Goal: Register for event/course

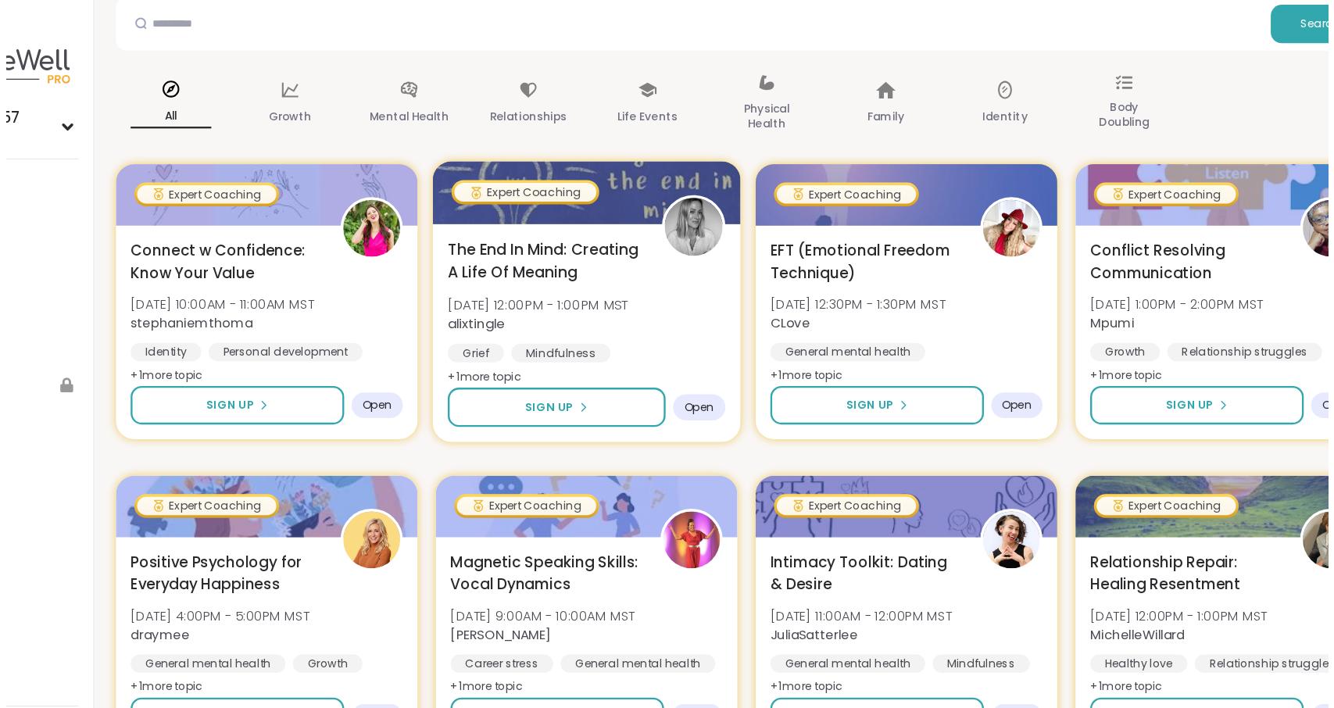
scroll to position [109, 0]
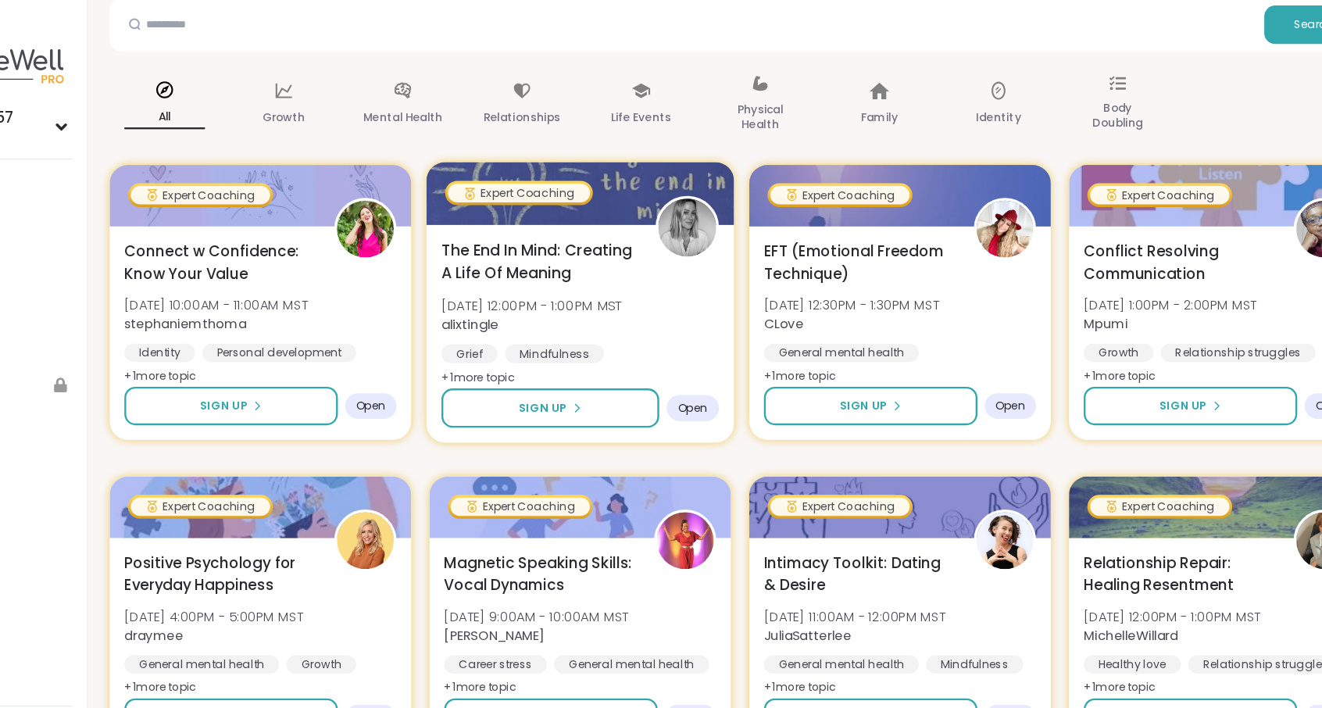
click at [615, 215] on span "The End In Mind: Creating A Life Of Meaning" at bounding box center [588, 223] width 165 height 38
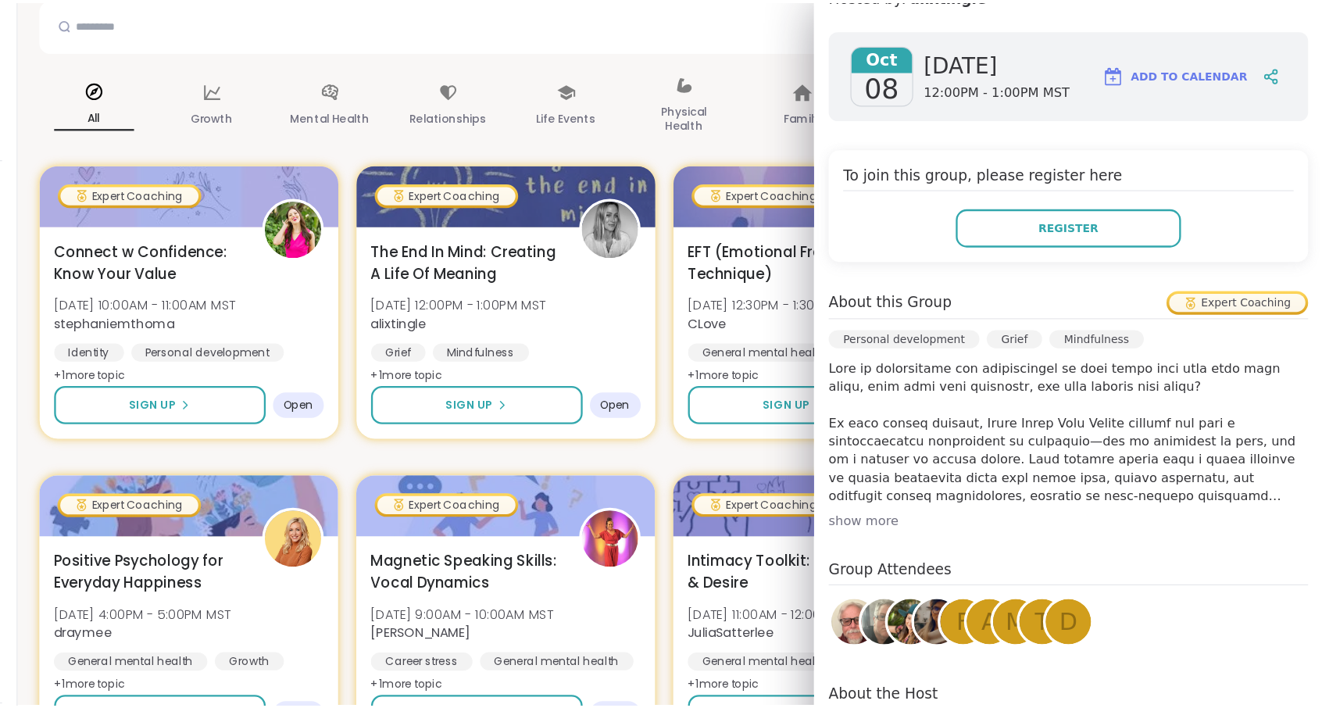
scroll to position [232, 0]
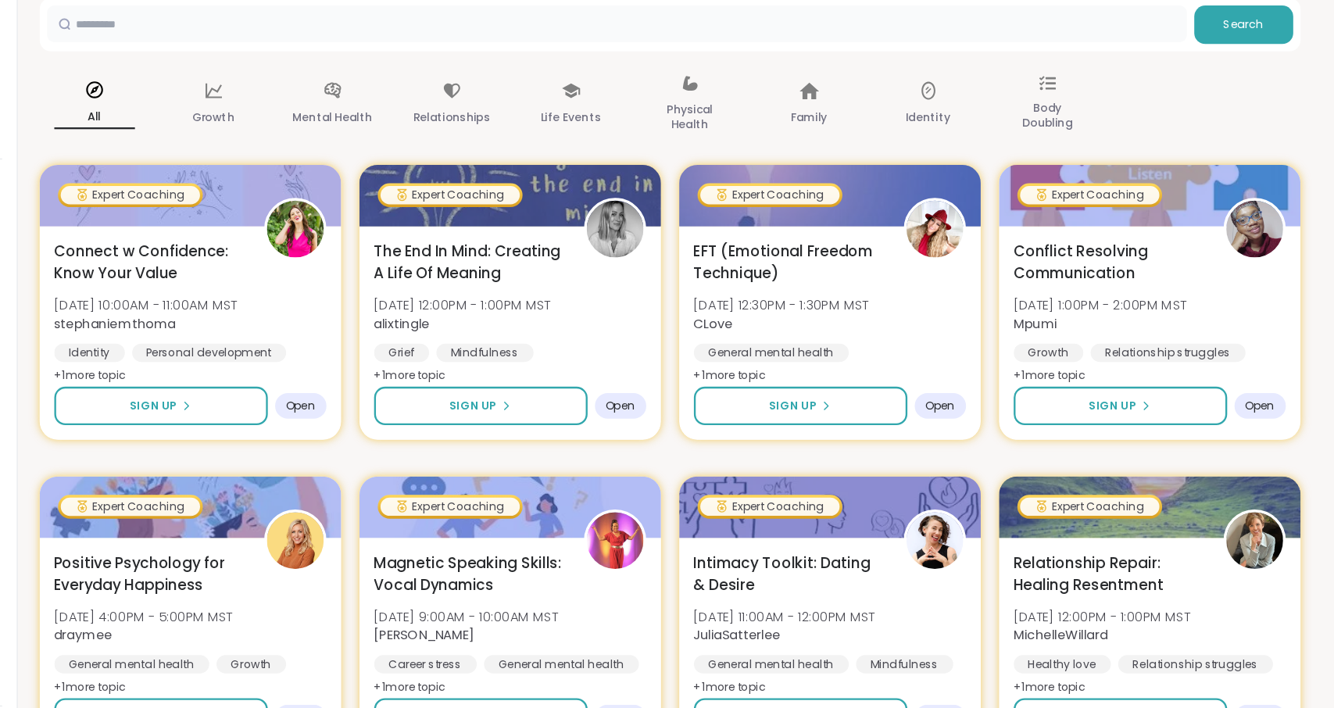
click at [813, 33] on input "text" at bounding box center [722, 20] width 972 height 31
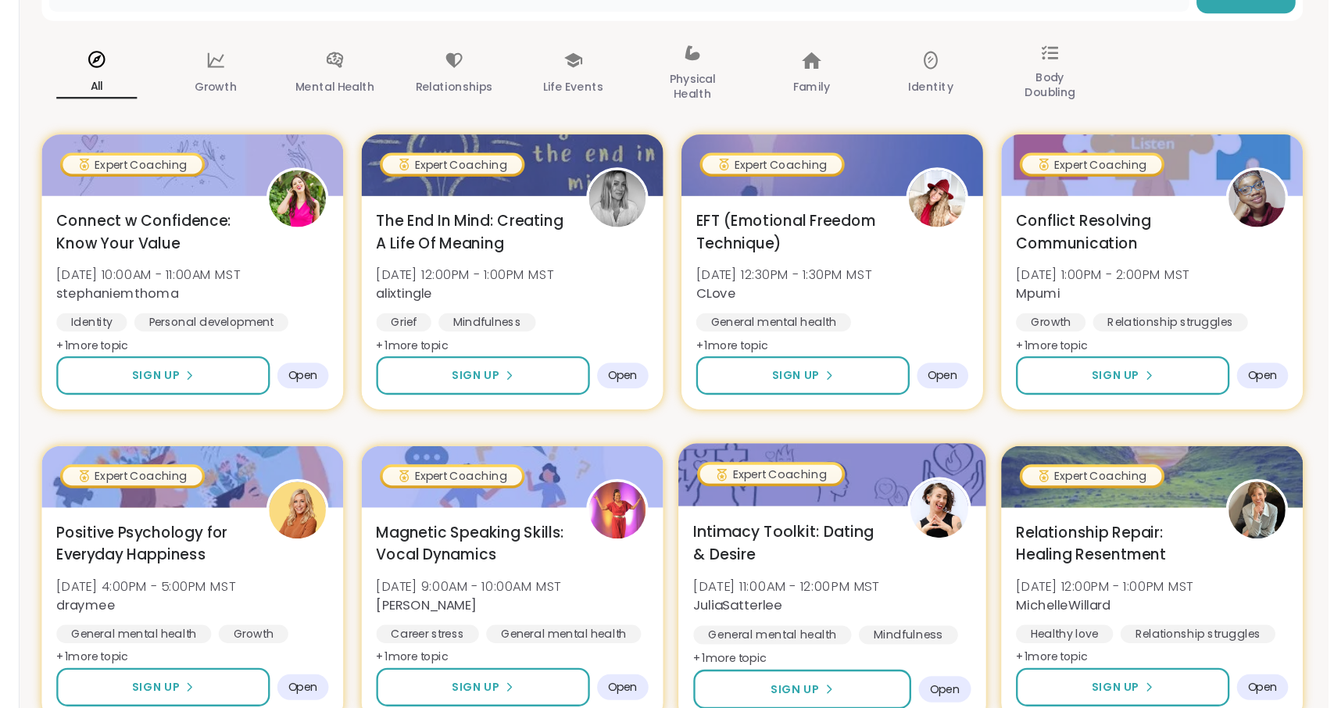
scroll to position [0, 0]
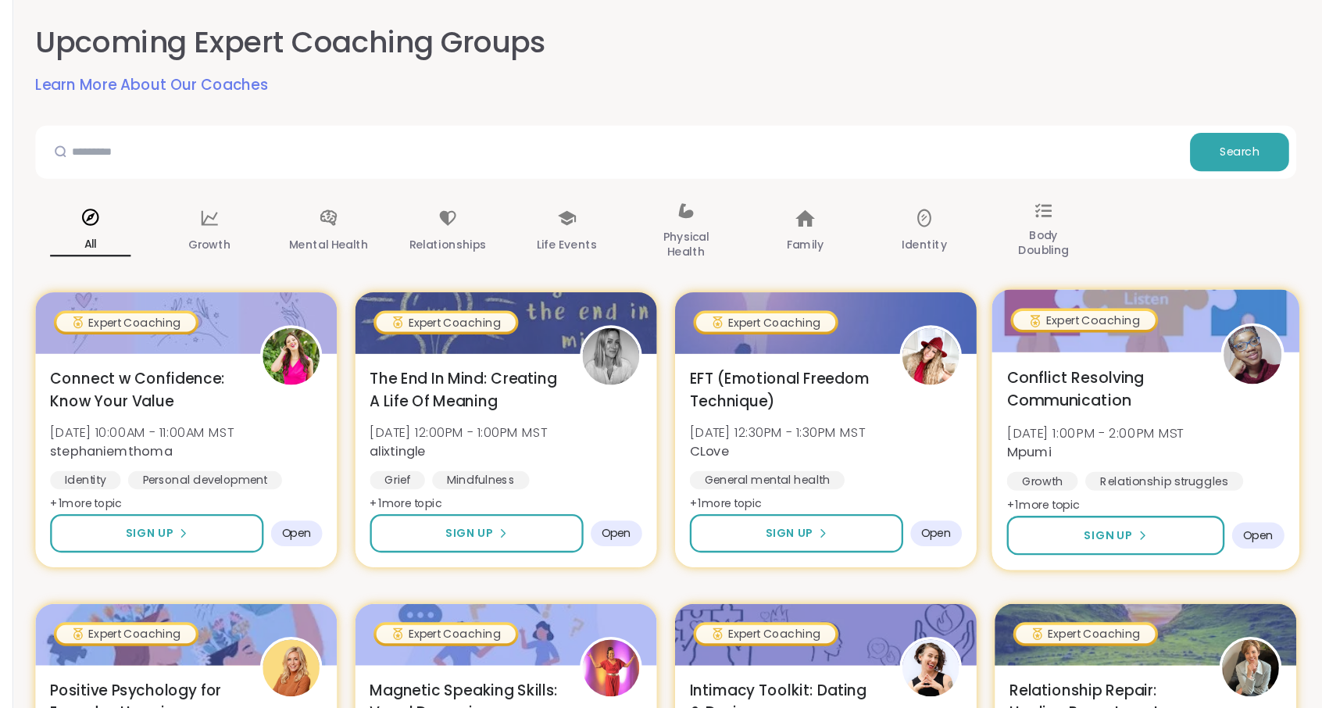
click at [1110, 369] on span "[DATE] 1:00PM - 2:00PM MST" at bounding box center [1127, 369] width 151 height 16
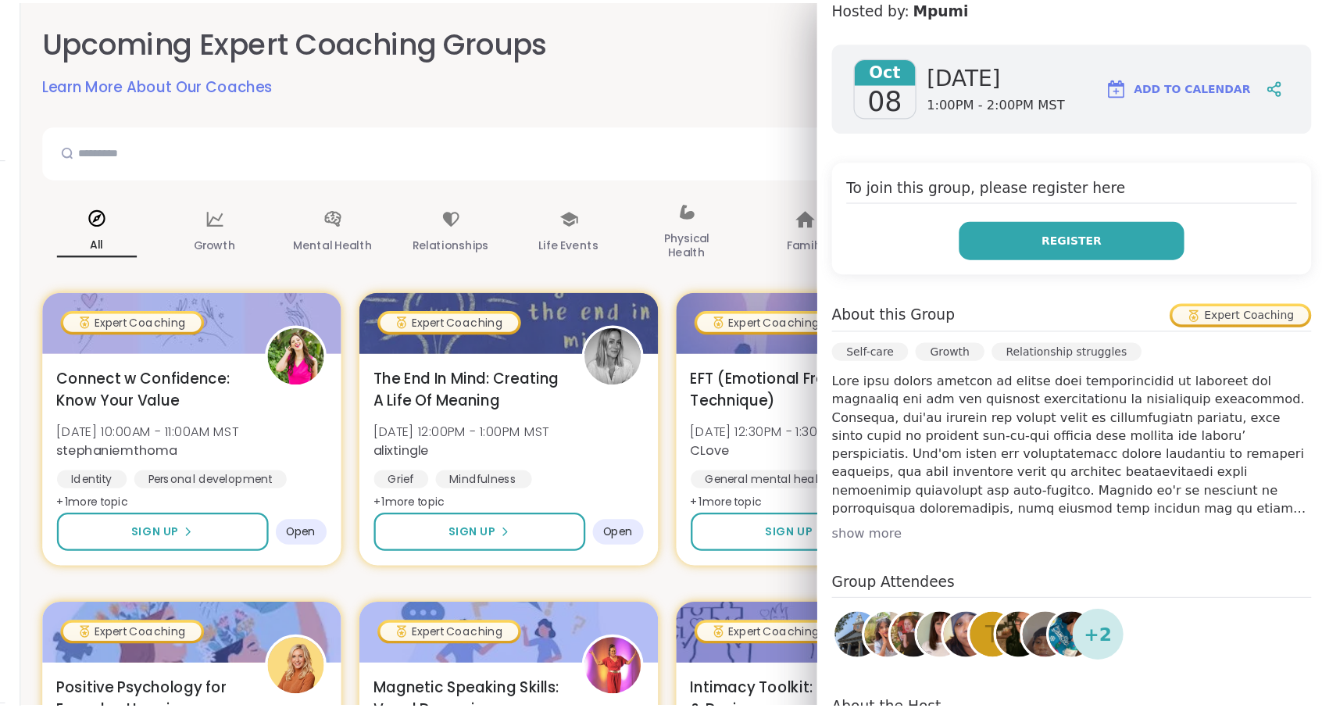
scroll to position [221, 0]
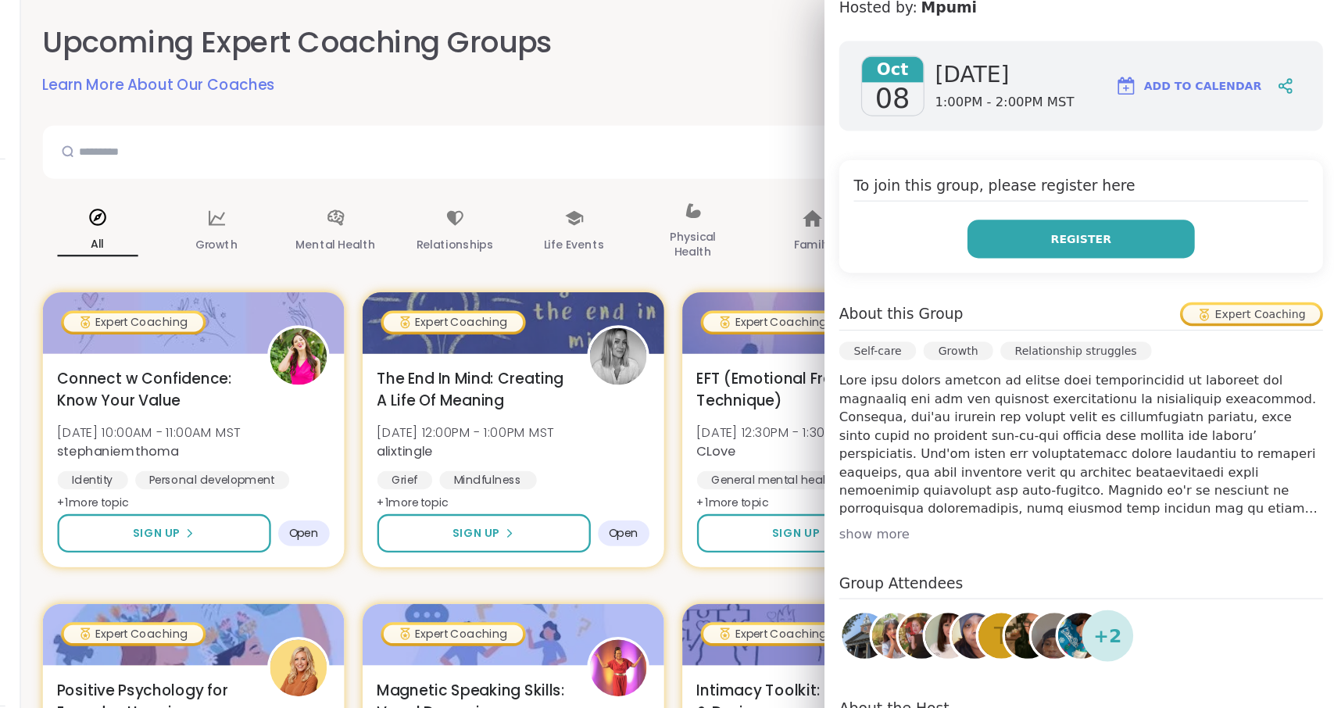
click at [1099, 188] on button "Register" at bounding box center [1115, 204] width 194 height 33
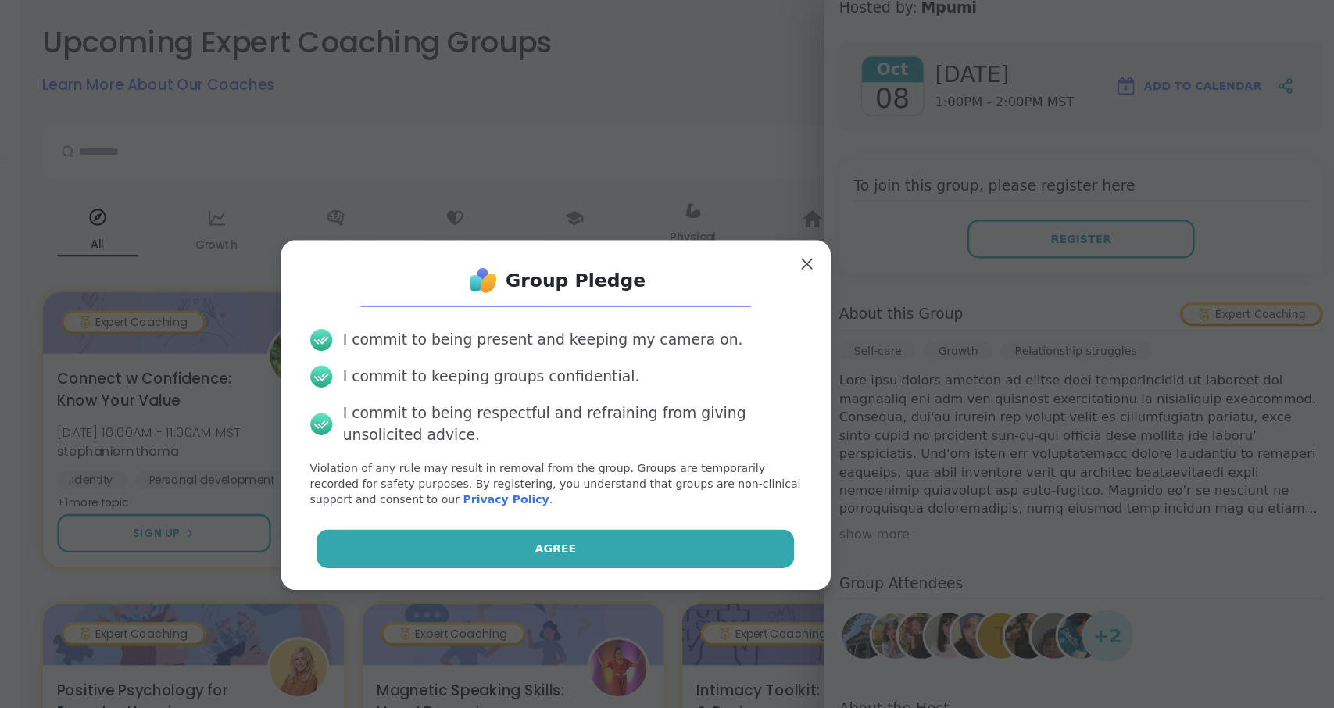
click at [684, 467] on button "Agree" at bounding box center [666, 468] width 407 height 33
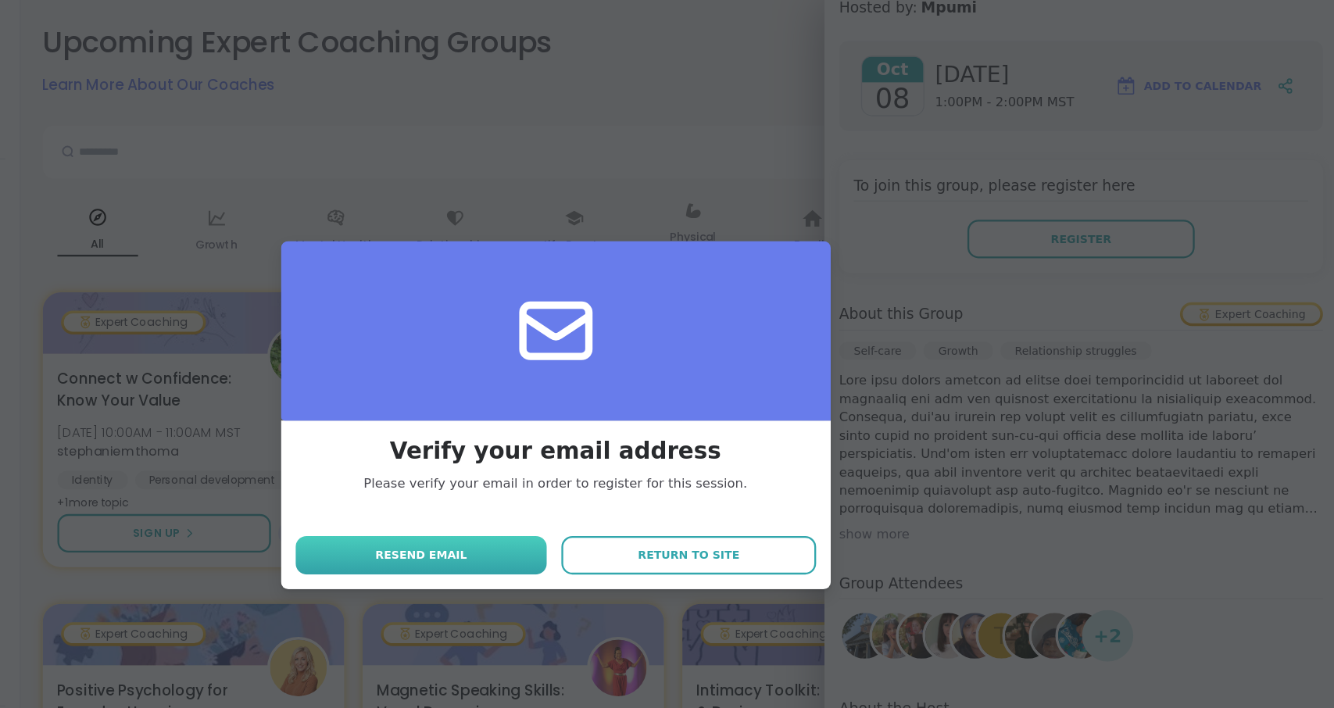
click at [628, 477] on button "Resend email" at bounding box center [552, 473] width 215 height 33
